Goal: Information Seeking & Learning: Compare options

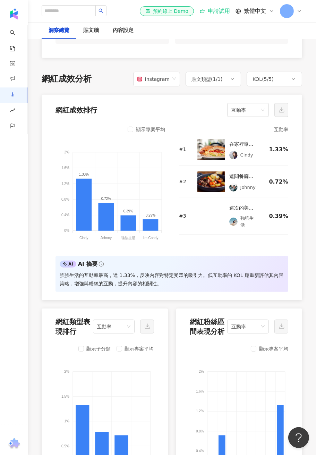
scroll to position [720, 0]
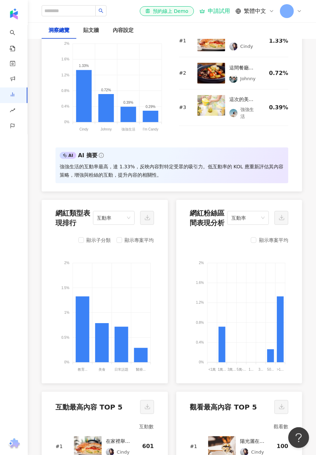
click at [13, 95] on link "洞察報告" at bounding box center [17, 100] width 14 height 27
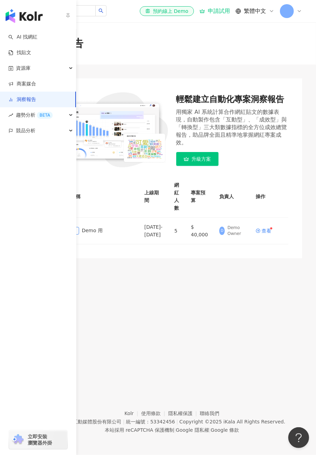
click at [27, 64] on span "資源庫" at bounding box center [23, 68] width 15 height 16
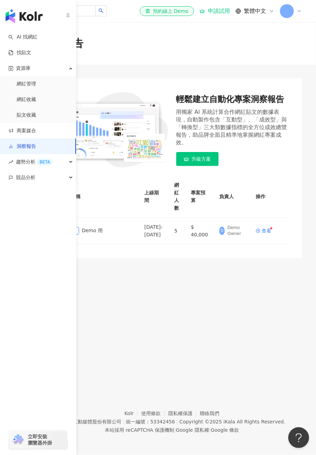
click at [27, 84] on link "網紅管理" at bounding box center [26, 84] width 19 height 7
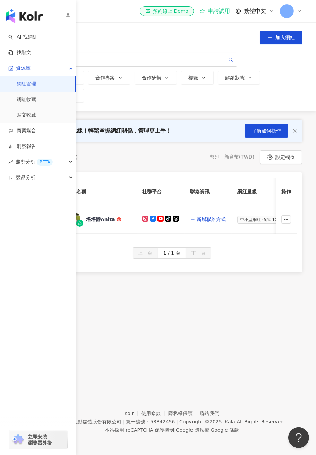
click at [67, 11] on button "button" at bounding box center [68, 15] width 6 height 15
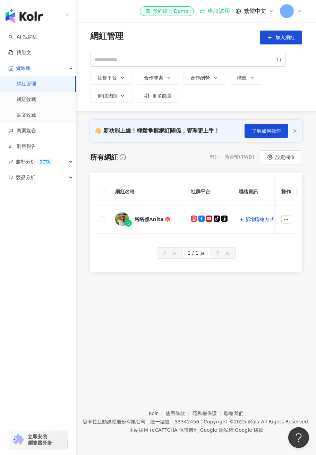
click at [69, 13] on icon "button" at bounding box center [68, 15] width 6 height 6
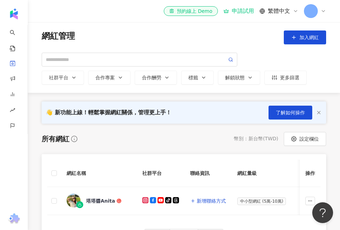
click at [16, 14] on img "button" at bounding box center [13, 13] width 11 height 11
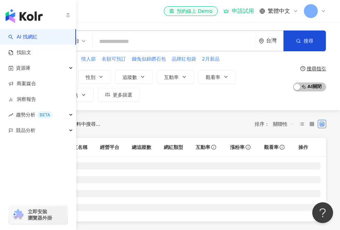
click at [28, 15] on img "button" at bounding box center [24, 16] width 37 height 14
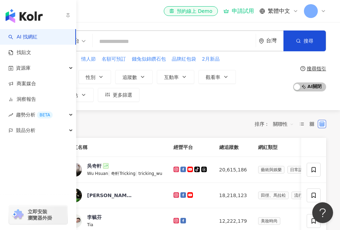
click at [68, 17] on icon "button" at bounding box center [68, 15] width 6 height 6
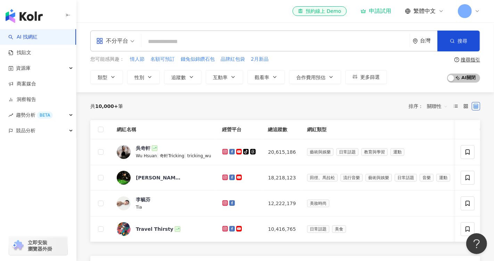
click at [65, 15] on div "button" at bounding box center [38, 14] width 76 height 29
click at [65, 15] on icon "button" at bounding box center [68, 15] width 6 height 6
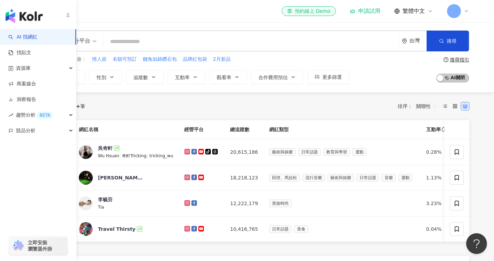
click at [9, 11] on img "button" at bounding box center [24, 16] width 37 height 14
click at [69, 14] on icon "button" at bounding box center [68, 15] width 6 height 6
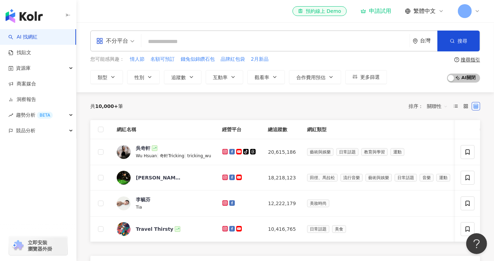
click at [70, 16] on icon "button" at bounding box center [68, 15] width 6 height 6
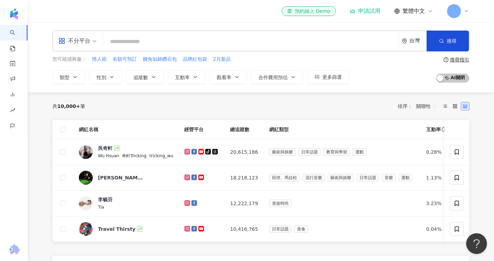
drag, startPoint x: 238, startPoint y: 1, endPoint x: 237, endPoint y: 6, distance: 4.7
click at [237, 5] on div "el-icon-cs 預約線上 Demo 申請試用 繁體中文" at bounding box center [260, 11] width 417 height 22
click at [236, 130] on th "總追蹤數" at bounding box center [244, 129] width 39 height 19
click at [434, 109] on span "關聯性" at bounding box center [426, 106] width 21 height 11
click at [426, 140] on div "漲粉率" at bounding box center [426, 144] width 17 height 8
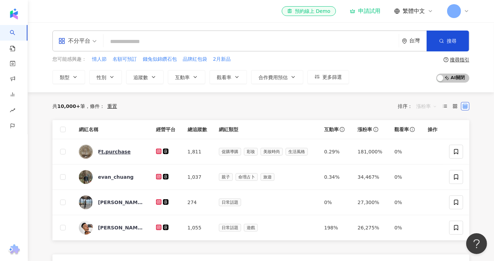
click at [427, 109] on span "漲粉率" at bounding box center [426, 106] width 21 height 11
click at [428, 129] on div "追蹤數" at bounding box center [426, 132] width 17 height 8
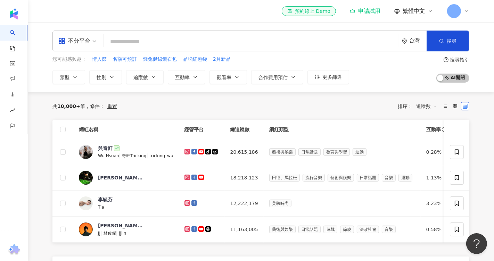
click at [426, 110] on span "追蹤數" at bounding box center [426, 106] width 21 height 11
click at [427, 117] on div "關聯性" at bounding box center [426, 120] width 17 height 8
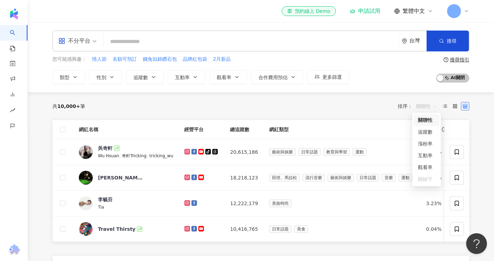
click at [424, 107] on span "關聯性" at bounding box center [426, 106] width 21 height 11
click at [417, 44] on div "台灣" at bounding box center [414, 41] width 25 height 20
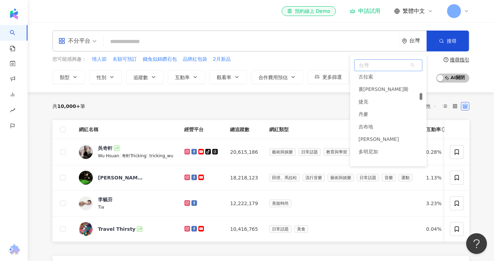
scroll to position [855, 0]
click at [411, 42] on div "台灣" at bounding box center [417, 41] width 17 height 6
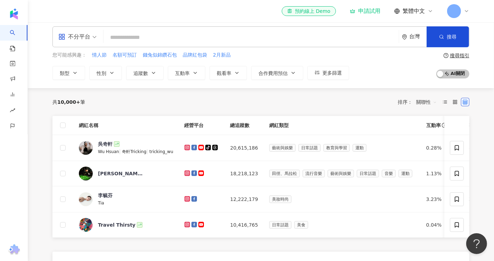
scroll to position [0, 0]
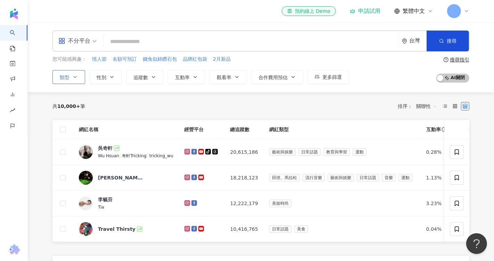
click at [61, 78] on span "類型" at bounding box center [65, 78] width 10 height 6
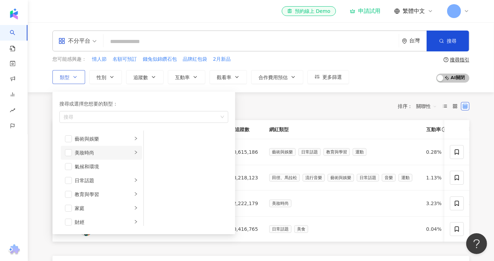
click at [91, 146] on li "美妝時尚" at bounding box center [101, 153] width 81 height 14
click at [167, 155] on div "美髮" at bounding box center [191, 153] width 64 height 8
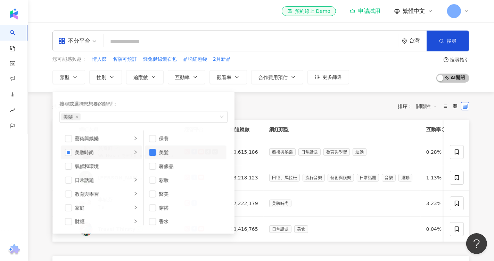
click at [287, 109] on div "共 10,000+ 筆 排序： 關聯性" at bounding box center [260, 106] width 417 height 11
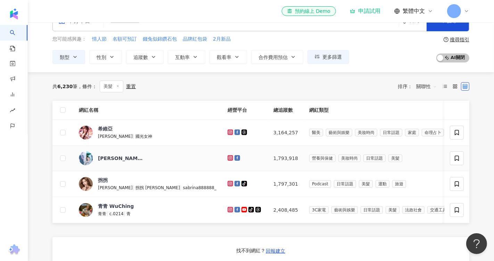
scroll to position [7, 0]
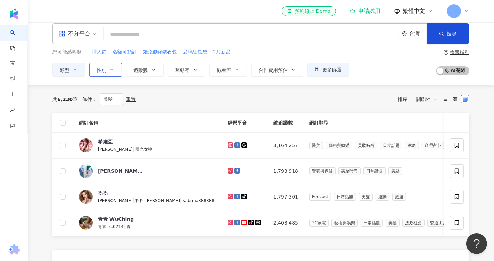
click at [111, 72] on button "性別" at bounding box center [105, 70] width 33 height 14
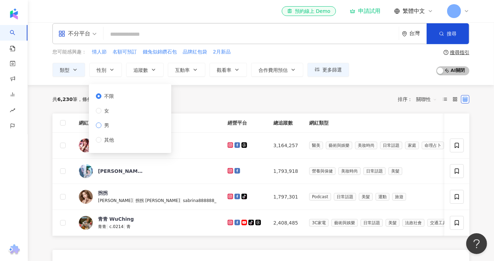
click at [112, 129] on label "男" at bounding box center [106, 125] width 21 height 8
click at [232, 107] on div "共 6,230 筆 條件 ： 美髮 重置 排序： 關聯性" at bounding box center [260, 99] width 417 height 28
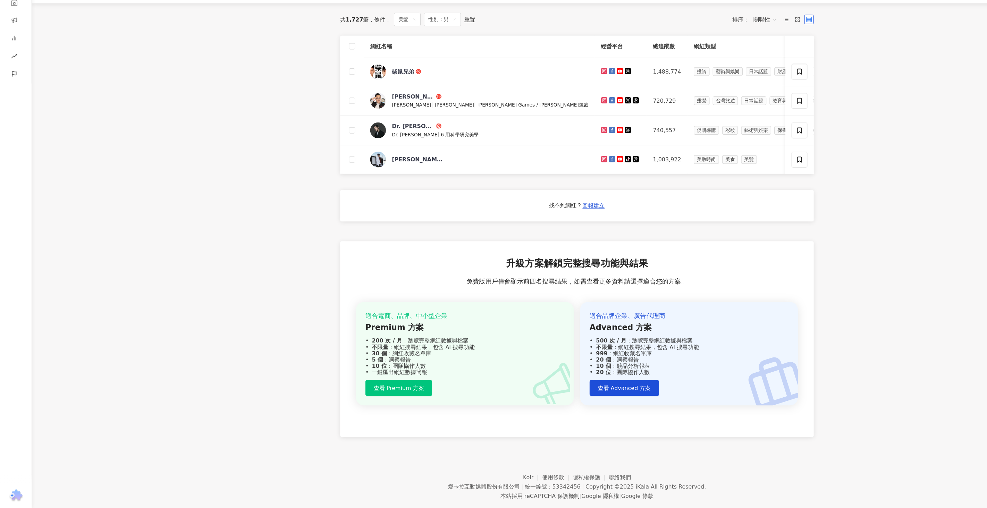
scroll to position [28, 0]
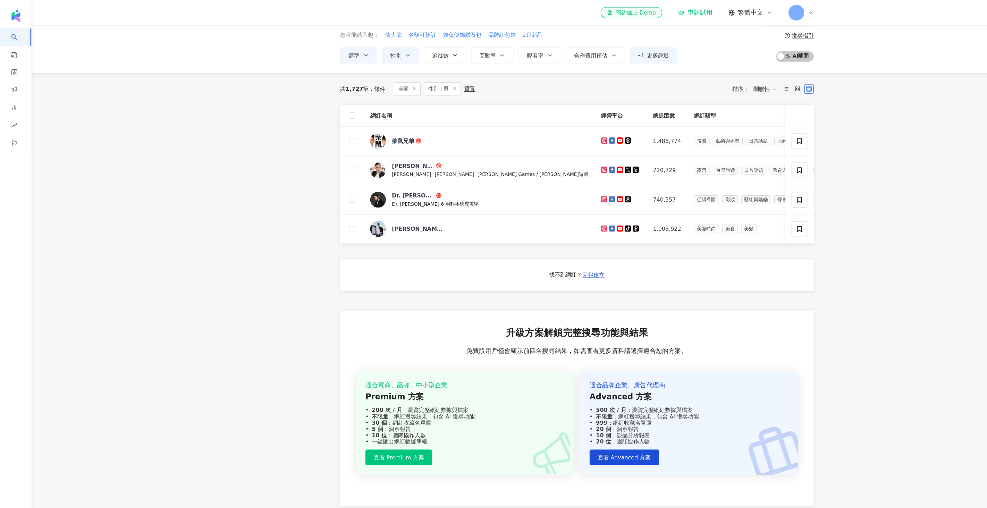
click at [131, 132] on main "不分平台 台灣 搜尋 您可能感興趣： 情人節 名額可預訂 錢兔似錦鑽石包 品牌紅包袋 2月新品 類型 性別 追蹤數 互動率 觀看率 合作費用預估 更多篩選 不…" at bounding box center [507, 220] width 959 height 452
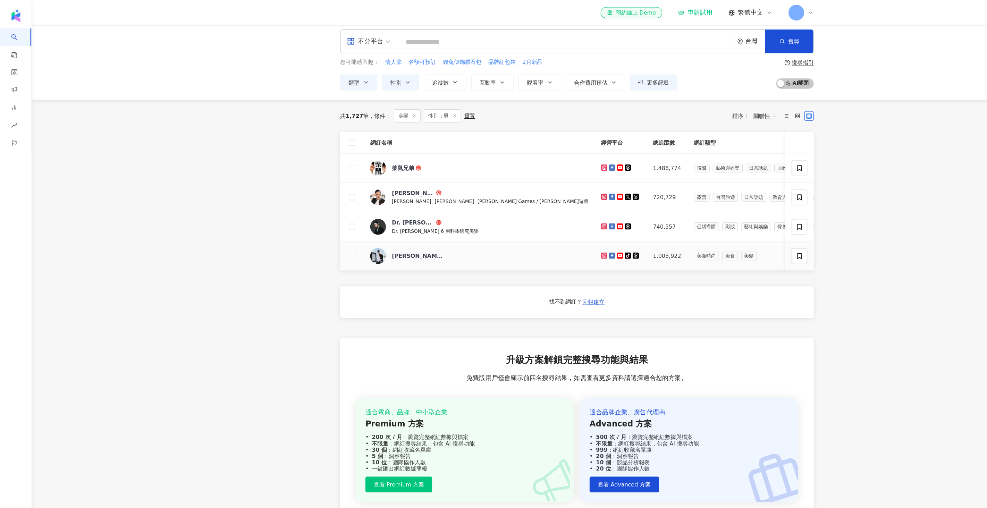
scroll to position [0, 0]
